Goal: Task Accomplishment & Management: Manage account settings

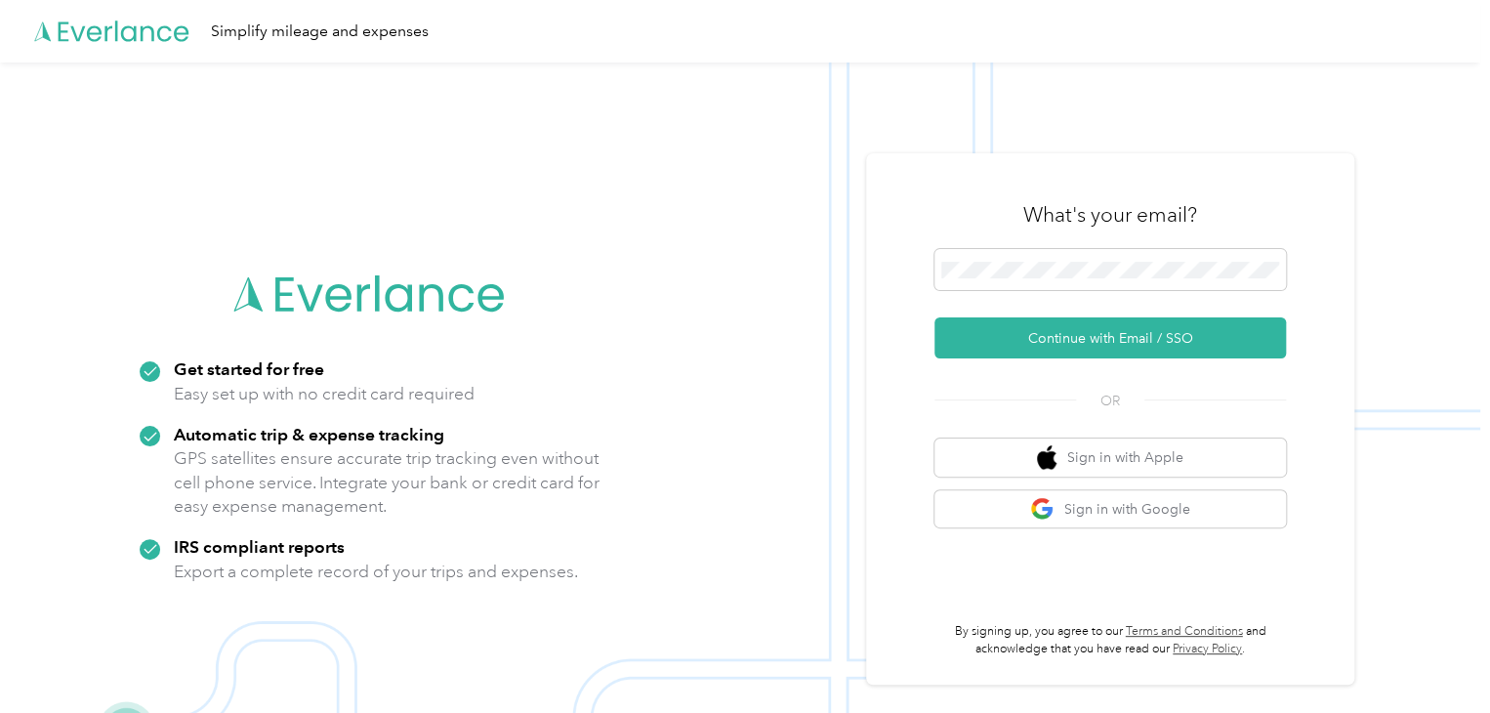
click at [1012, 418] on div "What's your email? Continue with Email / SSO OR Sign in with Apple Sign in with…" at bounding box center [1109, 419] width 351 height 476
click at [1053, 261] on span at bounding box center [1109, 269] width 351 height 41
click at [1119, 258] on span at bounding box center [1109, 269] width 351 height 41
click at [1092, 279] on span at bounding box center [1109, 269] width 351 height 41
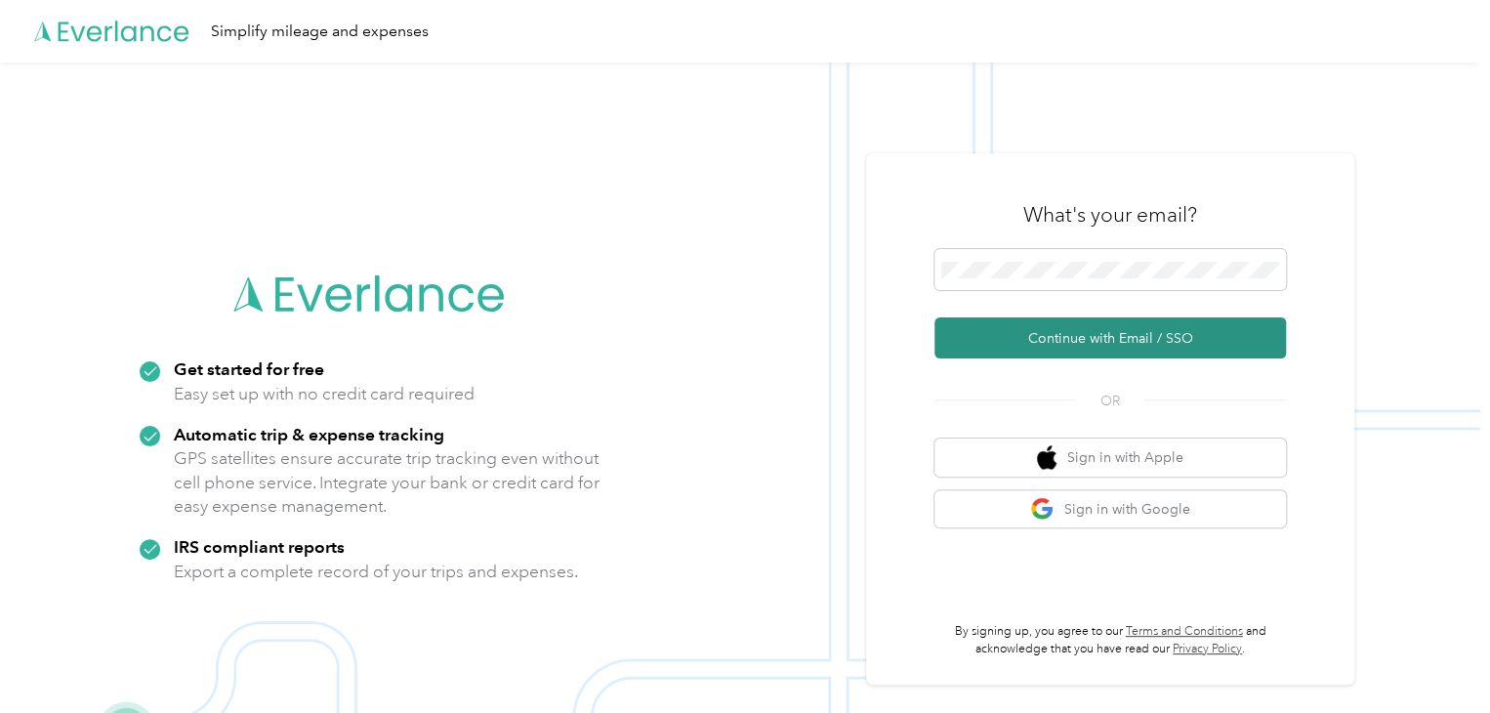
click at [1120, 330] on button "Continue with Email / SSO" at bounding box center [1109, 337] width 351 height 41
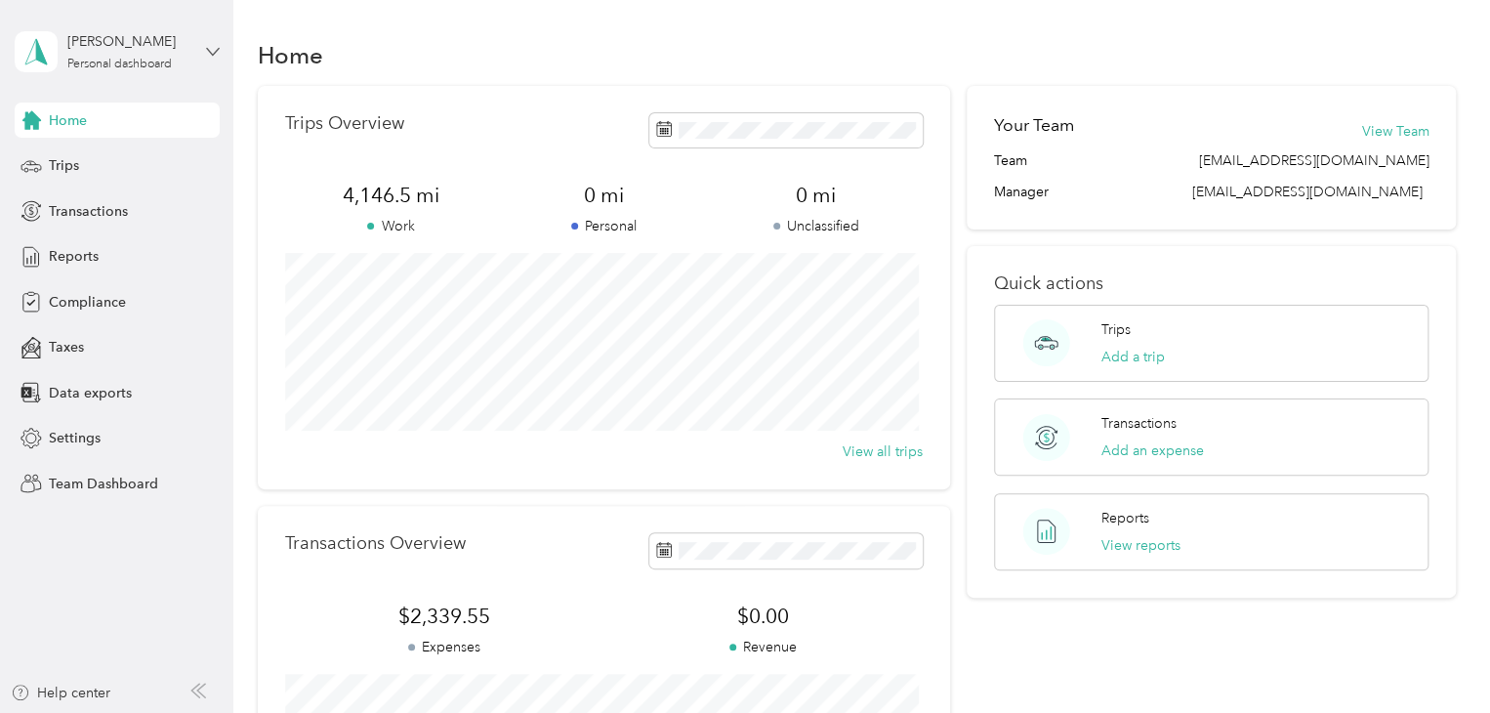
click at [216, 48] on icon at bounding box center [213, 52] width 14 height 14
click at [184, 171] on div "Team dashboard" at bounding box center [220, 160] width 384 height 34
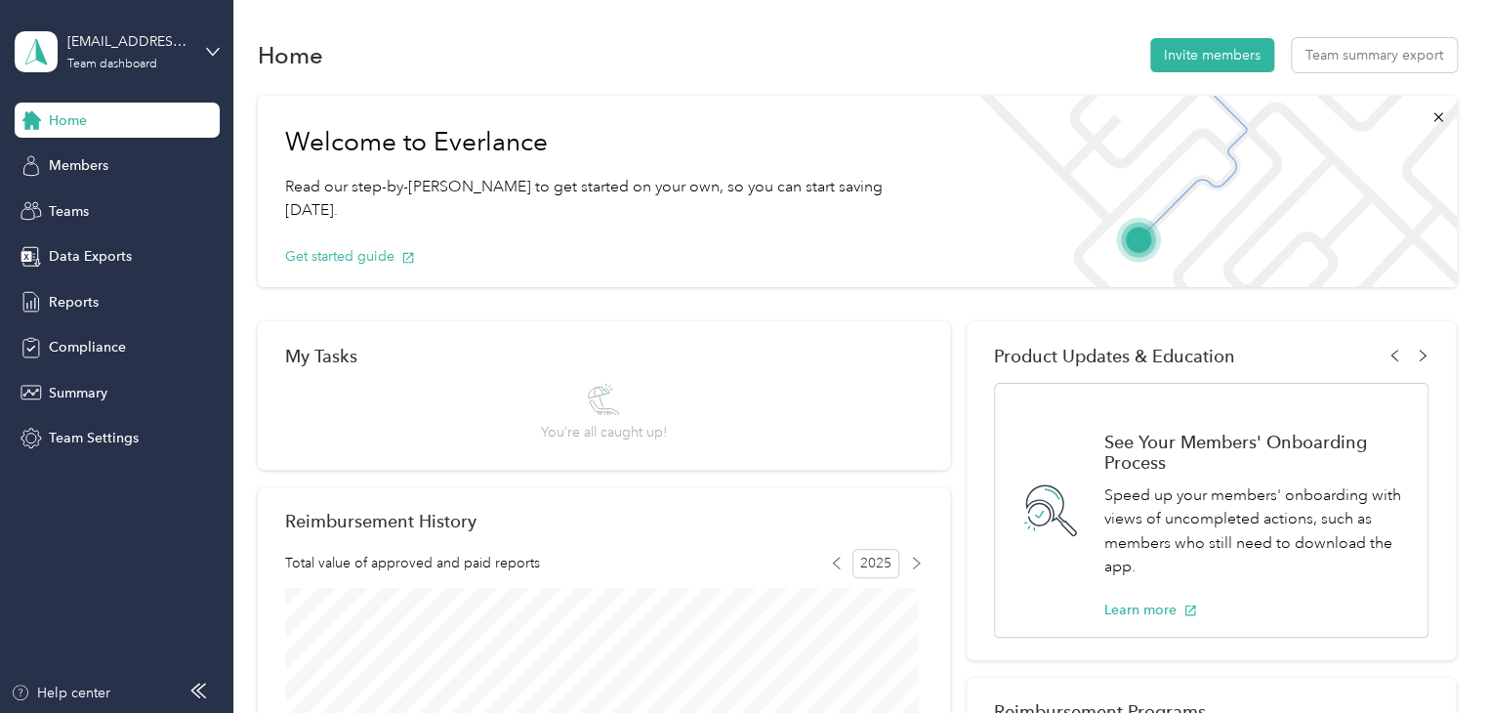
scroll to position [195, 0]
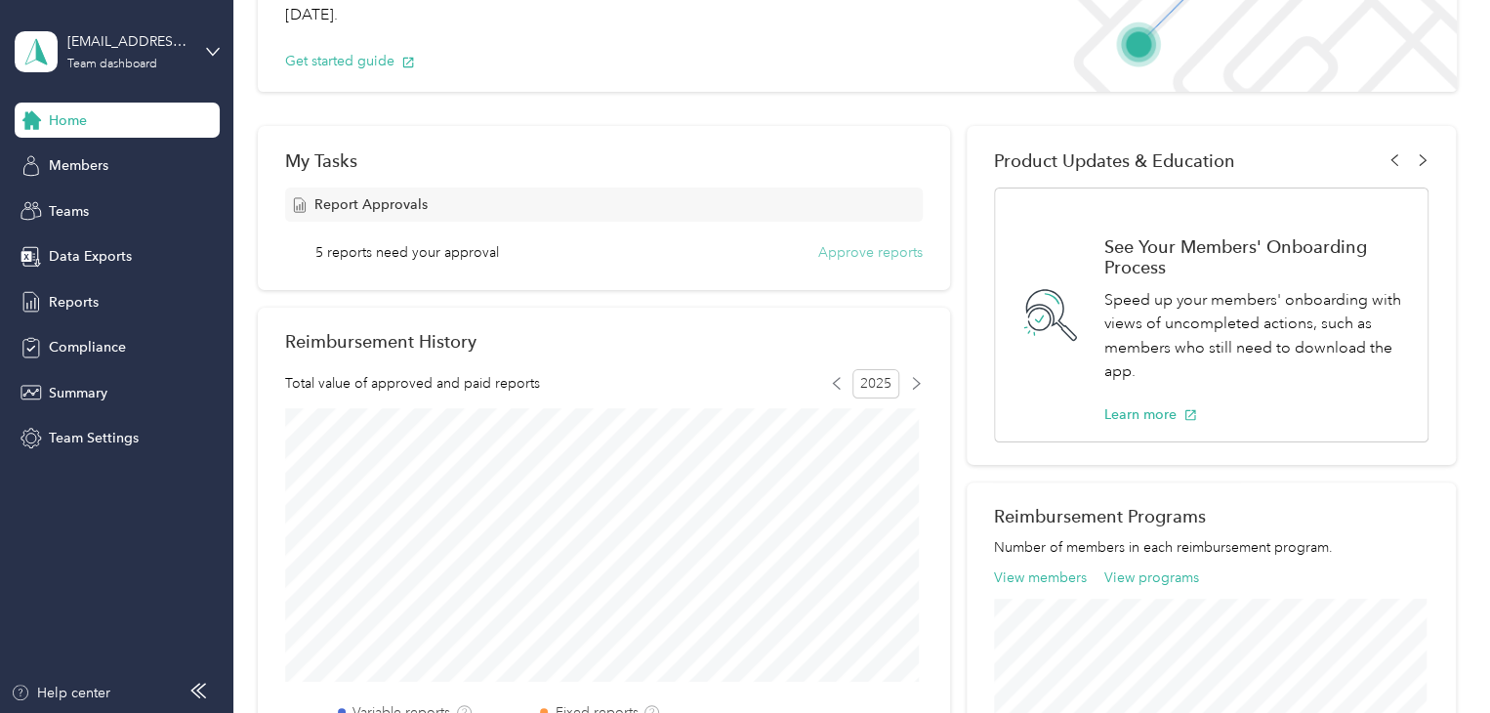
click at [884, 259] on button "Approve reports" at bounding box center [870, 252] width 104 height 20
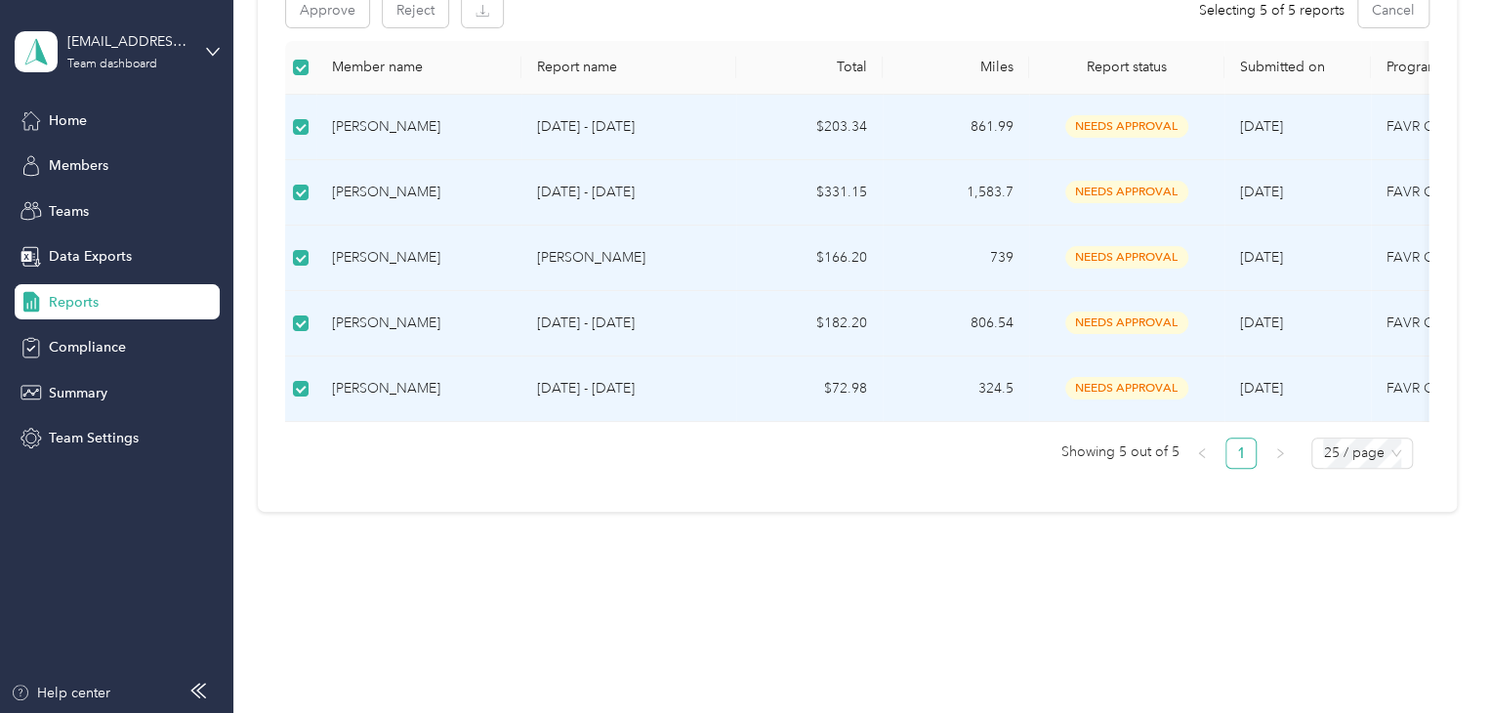
scroll to position [91, 0]
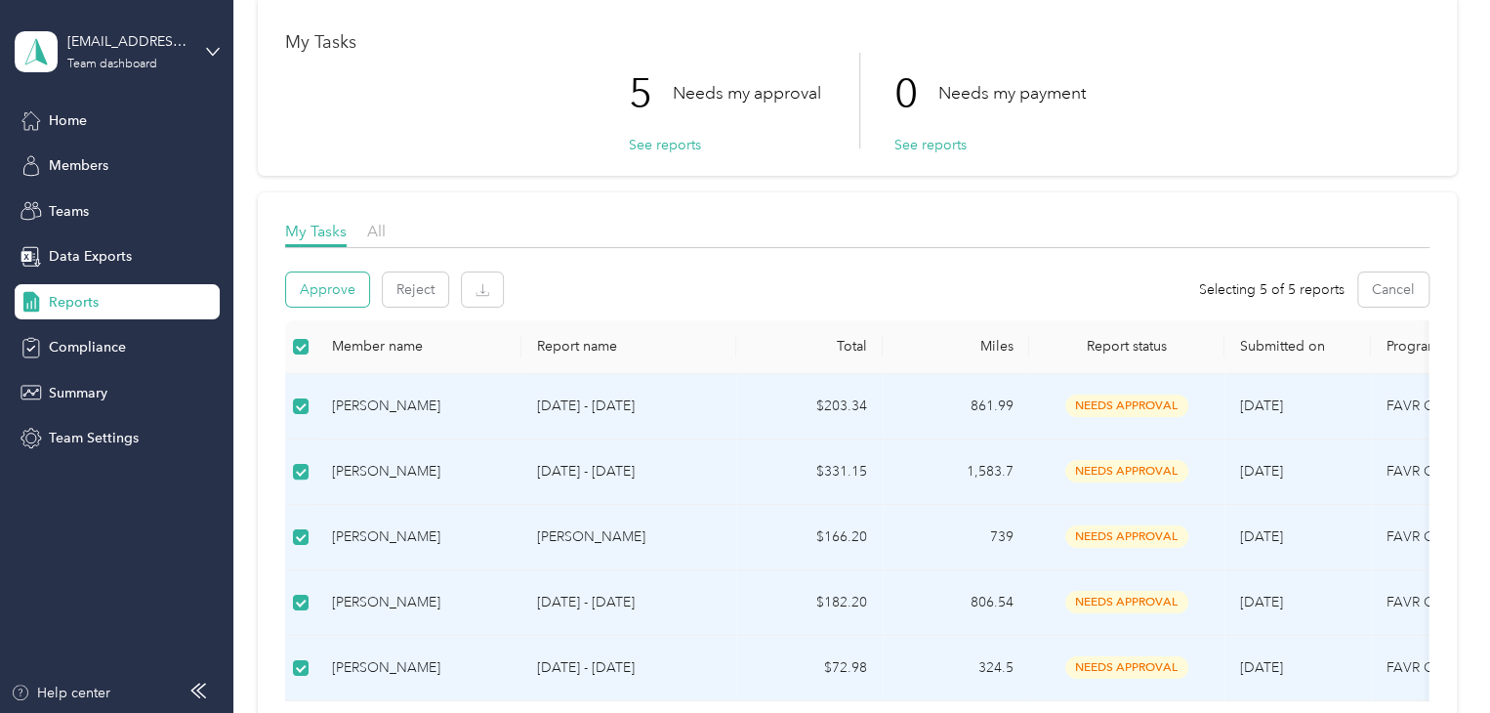
click at [316, 286] on button "Approve" at bounding box center [327, 289] width 83 height 34
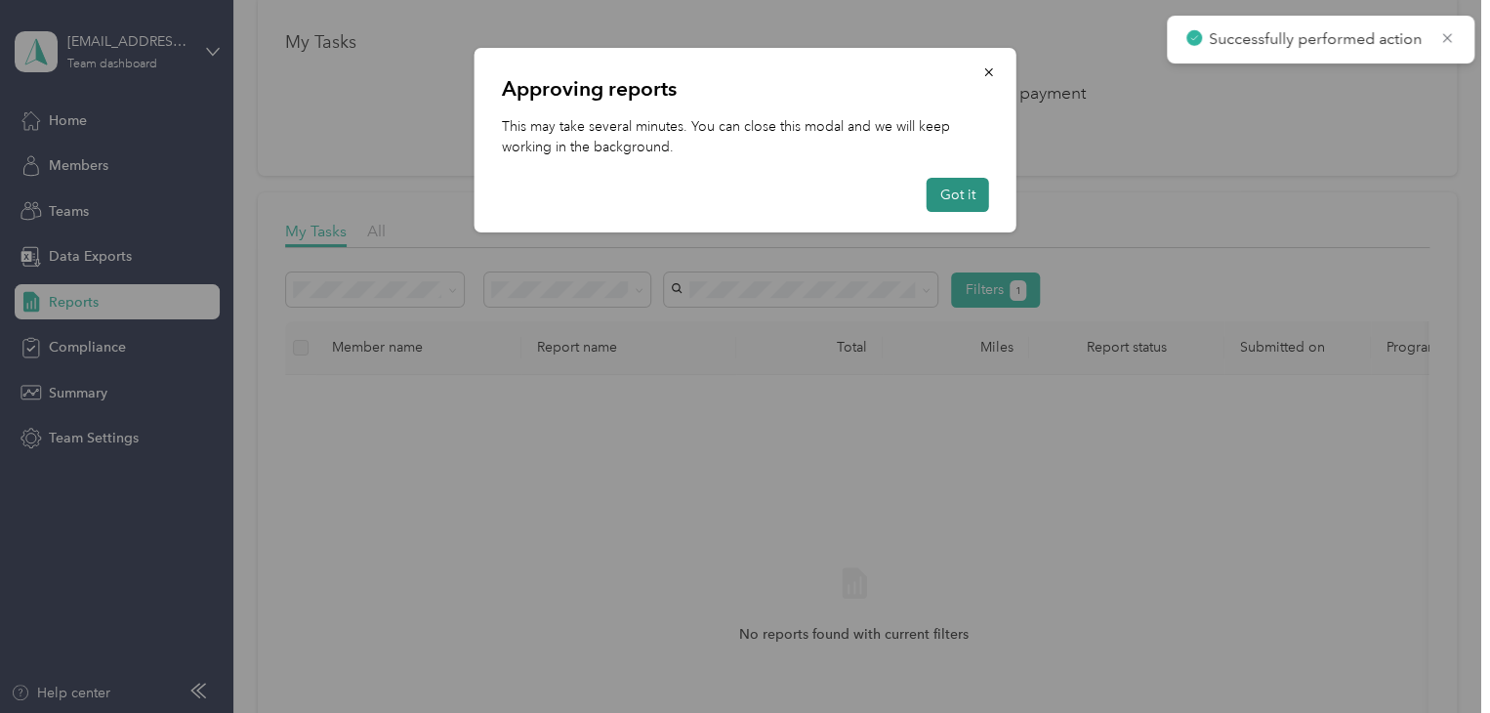
click at [956, 192] on button "Got it" at bounding box center [957, 195] width 62 height 34
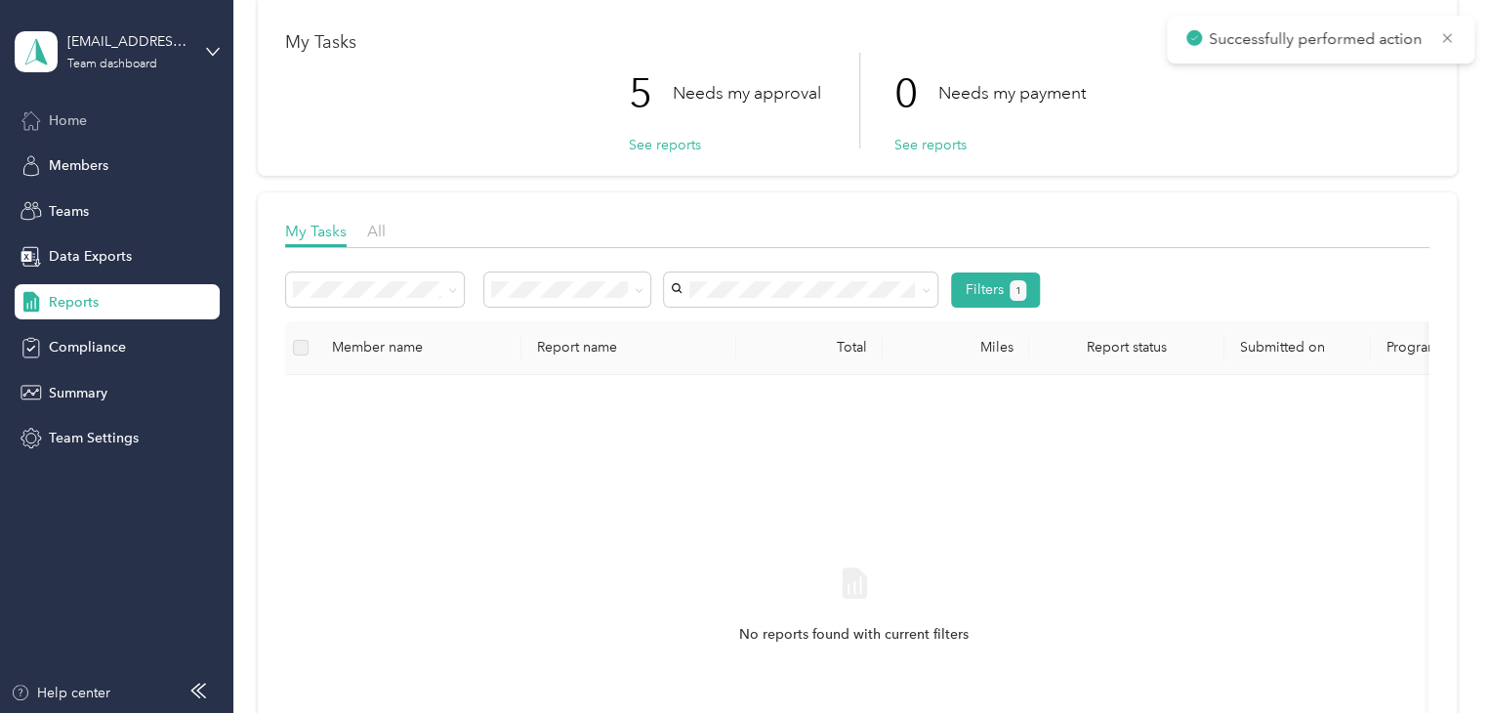
click at [75, 107] on div "Home" at bounding box center [117, 119] width 205 height 35
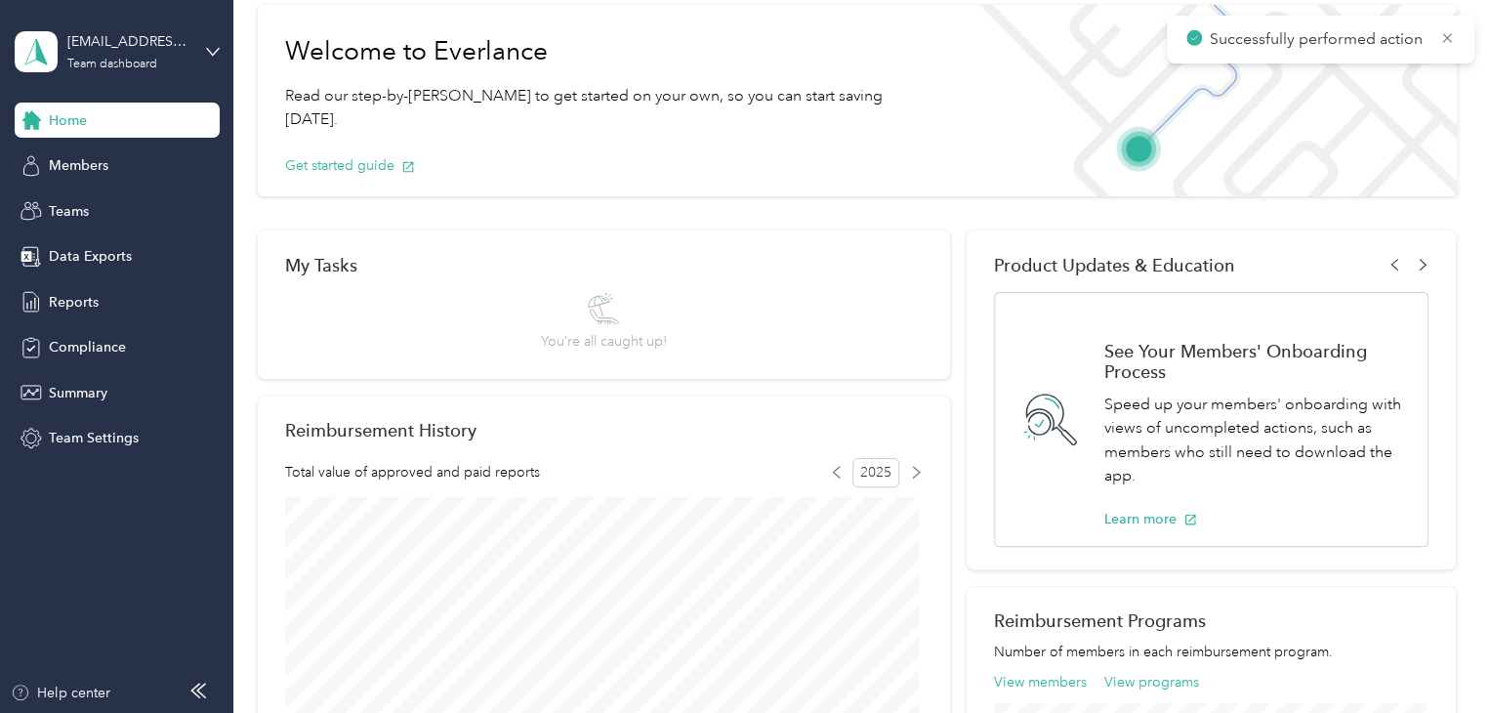
scroll to position [286, 0]
